Goal: Task Accomplishment & Management: Manage account settings

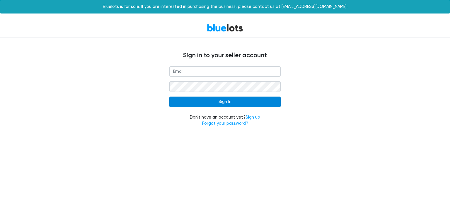
type input "[EMAIL_ADDRESS][DOMAIN_NAME]"
click at [232, 106] on input "Sign In" at bounding box center [224, 101] width 111 height 11
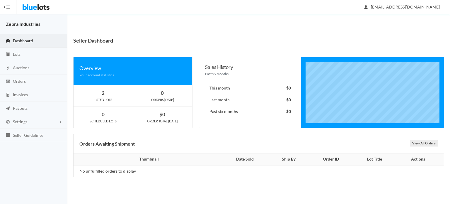
click at [104, 96] on strong "2" at bounding box center [103, 93] width 3 height 6
click at [26, 56] on link "Lots" at bounding box center [33, 54] width 67 height 13
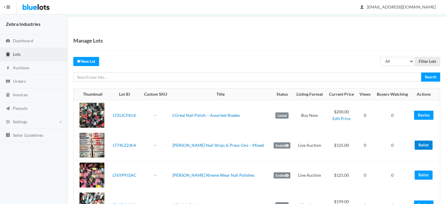
click at [425, 146] on link "Relist" at bounding box center [423, 144] width 18 height 9
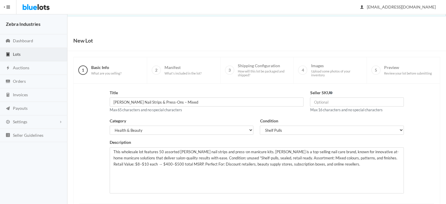
scroll to position [89, 0]
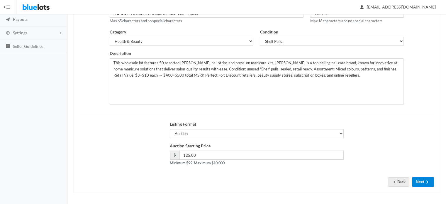
click at [426, 183] on ion-icon "arrow forward" at bounding box center [427, 182] width 6 height 6
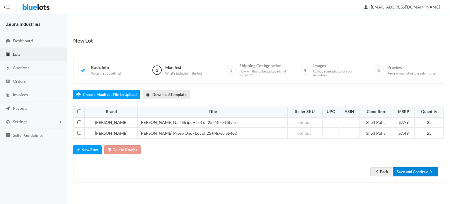
click at [417, 171] on button "Save and Continue" at bounding box center [415, 171] width 45 height 9
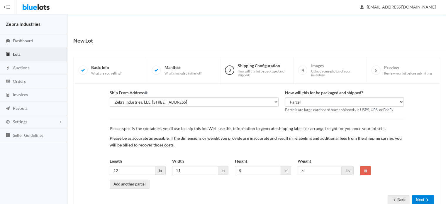
scroll to position [18, 0]
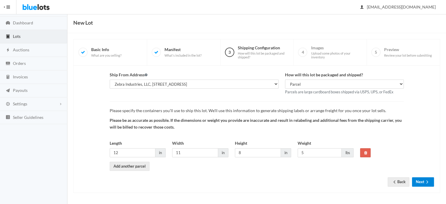
click at [421, 179] on button "Next" at bounding box center [423, 181] width 22 height 9
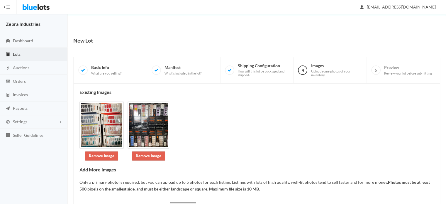
scroll to position [84, 0]
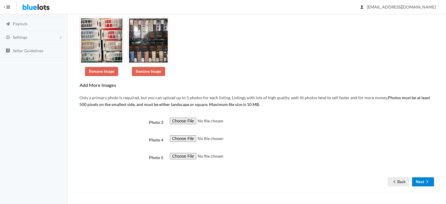
click at [421, 179] on button "Next" at bounding box center [423, 181] width 22 height 9
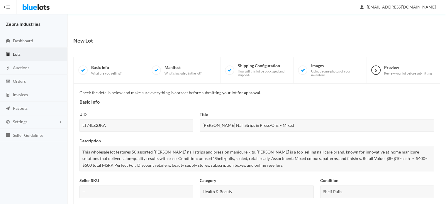
scroll to position [234, 0]
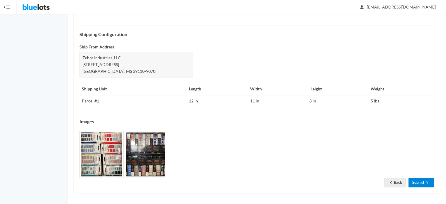
drag, startPoint x: 0, startPoint y: 0, endPoint x: 421, endPoint y: 179, distance: 457.3
click at [421, 179] on link "Submit" at bounding box center [420, 182] width 25 height 9
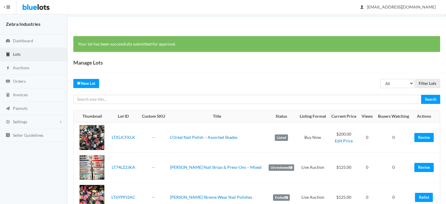
scroll to position [79, 0]
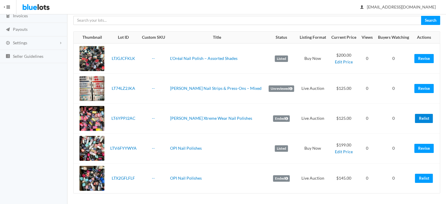
click at [421, 120] on link "Relist" at bounding box center [424, 118] width 18 height 9
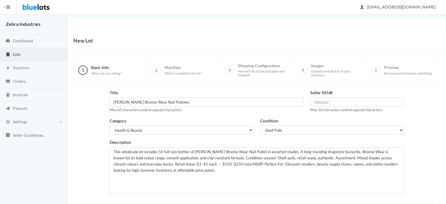
scroll to position [89, 0]
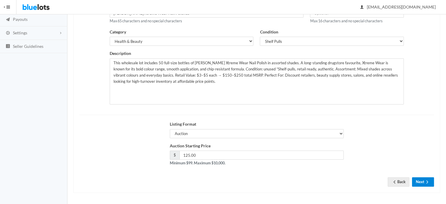
click at [420, 184] on button "Next" at bounding box center [423, 181] width 22 height 9
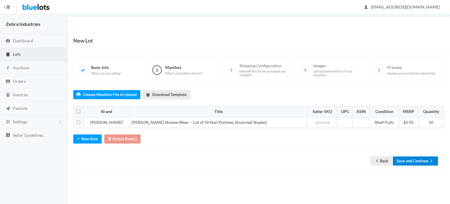
click at [418, 164] on button "Save and Continue" at bounding box center [415, 160] width 45 height 9
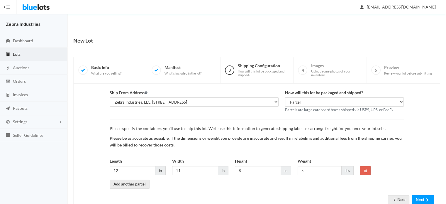
scroll to position [18, 0]
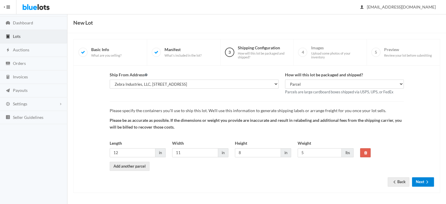
click at [422, 180] on button "Next" at bounding box center [423, 181] width 22 height 9
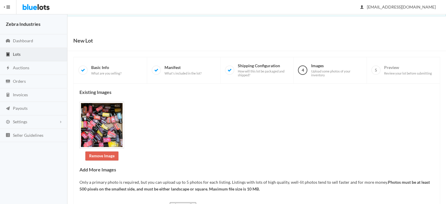
scroll to position [102, 0]
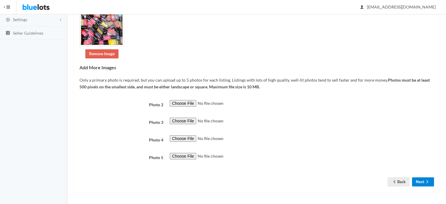
click at [422, 178] on button "Next" at bounding box center [423, 181] width 22 height 9
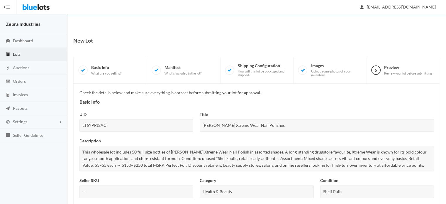
scroll to position [234, 0]
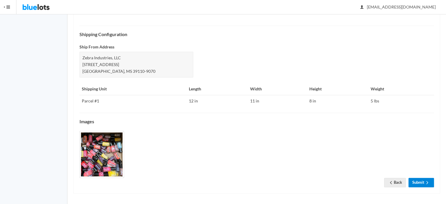
drag, startPoint x: 0, startPoint y: 0, endPoint x: 423, endPoint y: 178, distance: 458.8
click at [423, 178] on link "Submit" at bounding box center [420, 182] width 25 height 9
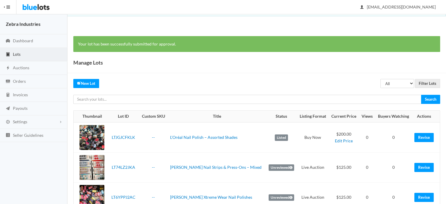
scroll to position [79, 0]
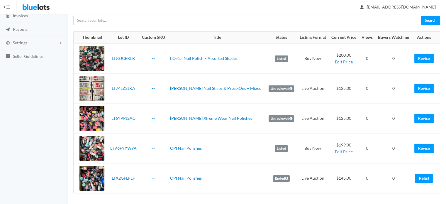
click at [340, 150] on link "Edit Price" at bounding box center [344, 151] width 18 height 5
type input "LTV6FYYWYA"
type input "OPI Nail Polishes"
type input "199"
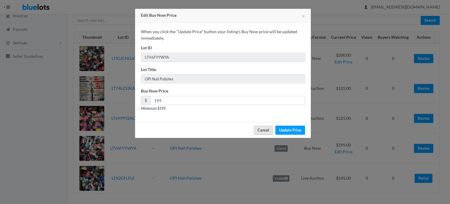
click at [263, 129] on button "Cancel" at bounding box center [263, 129] width 19 height 9
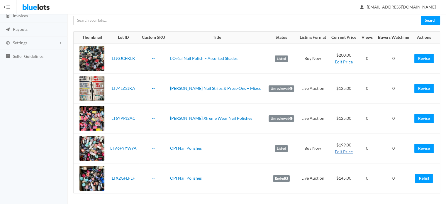
scroll to position [0, 0]
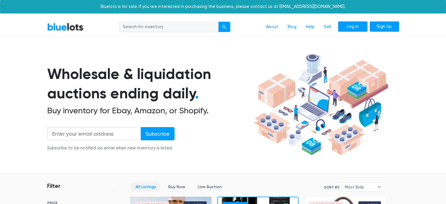
click at [358, 30] on link "Log In" at bounding box center [352, 26] width 29 height 11
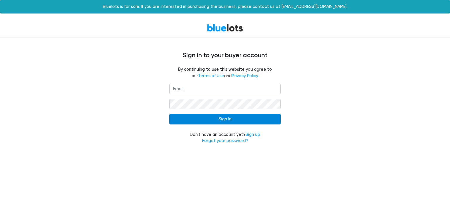
type input "[EMAIL_ADDRESS][DOMAIN_NAME]"
click at [225, 118] on input "Sign In" at bounding box center [224, 119] width 111 height 11
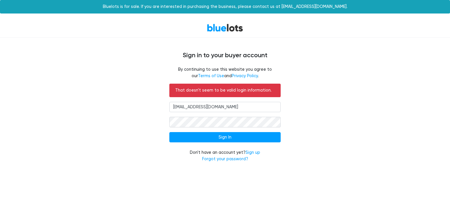
drag, startPoint x: 230, startPoint y: 105, endPoint x: 161, endPoint y: 116, distance: 69.9
click at [161, 116] on div "That doesn't seem to be valid login information. [EMAIL_ADDRESS][DOMAIN_NAME] S…" at bounding box center [225, 126] width 360 height 86
type input "[EMAIL_ADDRESS][DOMAIN_NAME]"
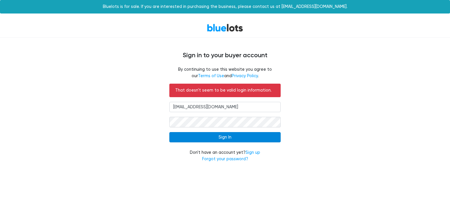
click at [227, 133] on input "Sign In" at bounding box center [224, 137] width 111 height 11
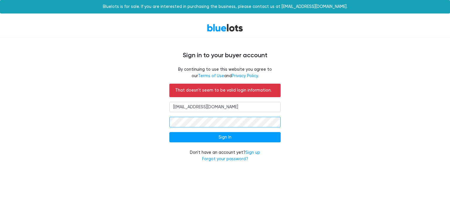
click at [169, 132] on input "Sign In" at bounding box center [224, 137] width 111 height 11
drag, startPoint x: 322, startPoint y: 42, endPoint x: 312, endPoint y: 38, distance: 11.2
click at [322, 42] on div "Sign in to your buyer account By continuing to use this website you agree to ou…" at bounding box center [225, 104] width 360 height 132
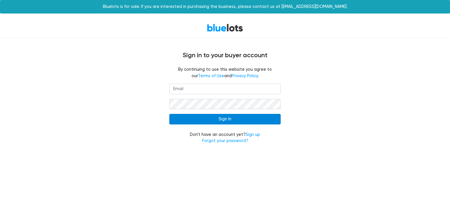
type input "[EMAIL_ADDRESS][DOMAIN_NAME]"
click at [239, 118] on input "Sign In" at bounding box center [224, 119] width 111 height 11
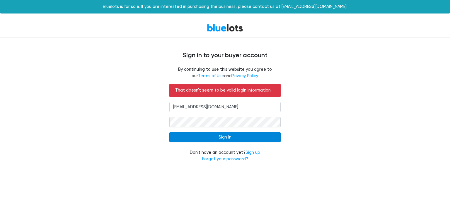
click at [218, 137] on input "Sign In" at bounding box center [224, 137] width 111 height 11
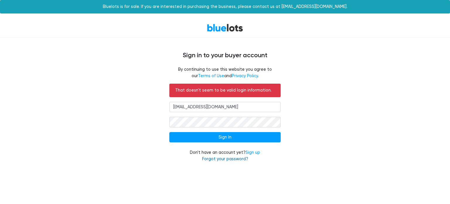
click at [222, 159] on link "Forgot your password?" at bounding box center [225, 158] width 46 height 5
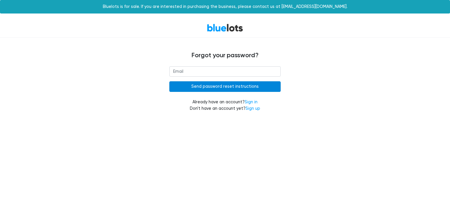
type input "[EMAIL_ADDRESS][DOMAIN_NAME]"
click at [201, 87] on input "Send password reset instructions" at bounding box center [224, 86] width 111 height 11
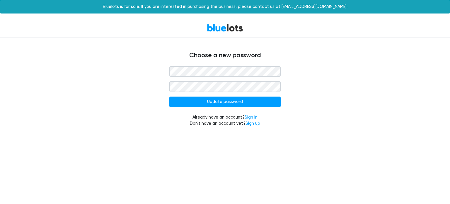
click at [169, 96] on input "Update password" at bounding box center [224, 101] width 111 height 11
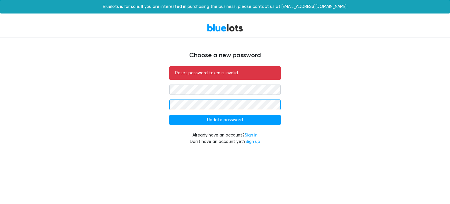
click at [169, 115] on input "Update password" at bounding box center [224, 120] width 111 height 11
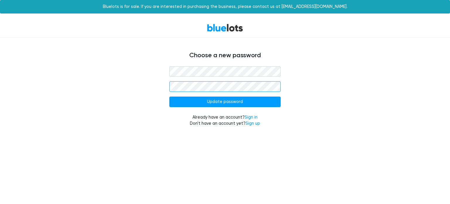
click at [169, 96] on input "Update password" at bounding box center [224, 101] width 111 height 11
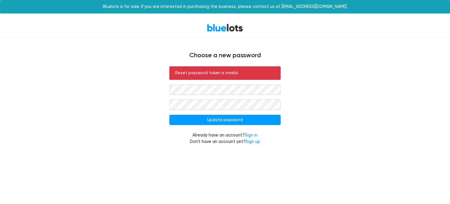
drag, startPoint x: 348, startPoint y: 92, endPoint x: 342, endPoint y: 90, distance: 6.6
click at [347, 91] on div "Reset password token is invalid Update password Already have an account? Sign i…" at bounding box center [225, 108] width 360 height 85
click at [233, 78] on div "Reset password token is invalid" at bounding box center [224, 72] width 111 height 13
click at [210, 74] on p "Reset password token is invalid" at bounding box center [225, 73] width 100 height 6
click at [249, 133] on link "Sign in" at bounding box center [251, 134] width 13 height 5
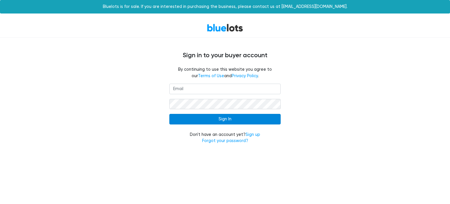
type input "[EMAIL_ADDRESS][DOMAIN_NAME]"
click at [243, 119] on input "Sign In" at bounding box center [224, 119] width 111 height 11
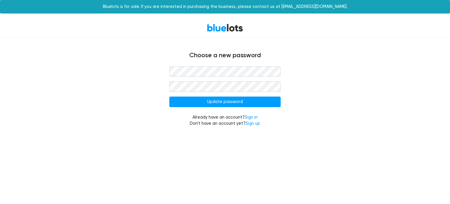
drag, startPoint x: 0, startPoint y: 0, endPoint x: 303, endPoint y: 38, distance: 305.3
click at [303, 38] on div "Choose a new password Update password Already have an account? Sign in Don't ha…" at bounding box center [225, 86] width 360 height 96
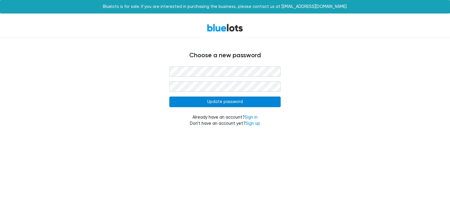
click at [178, 102] on input "Update password" at bounding box center [224, 101] width 111 height 11
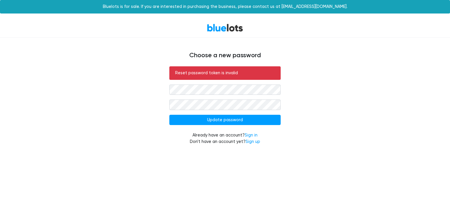
click at [197, 72] on p "Reset password token is invalid" at bounding box center [225, 73] width 100 height 6
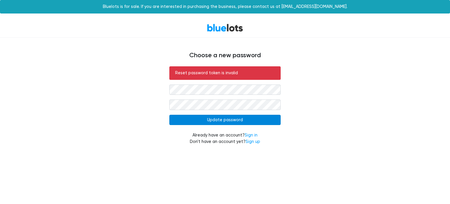
click at [181, 122] on input "Update password" at bounding box center [224, 120] width 111 height 11
click at [214, 120] on input "Update password" at bounding box center [224, 120] width 111 height 11
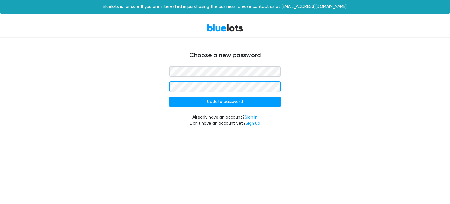
click at [169, 96] on input "Update password" at bounding box center [224, 101] width 111 height 11
